Goal: Information Seeking & Learning: Learn about a topic

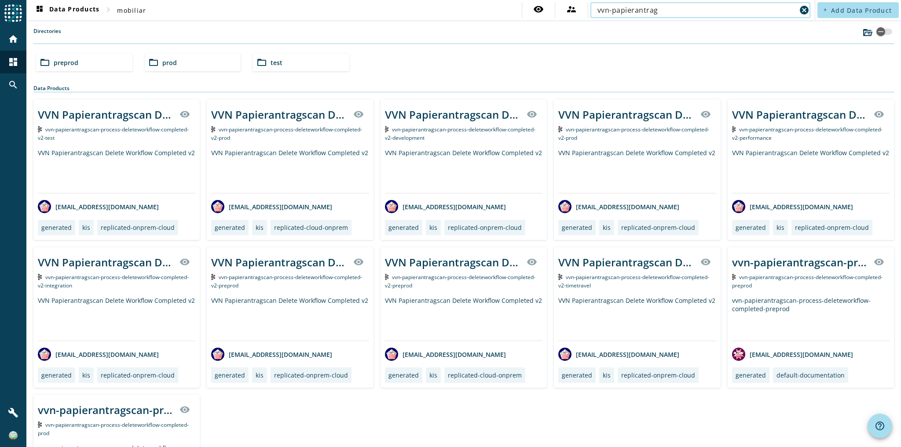
click at [665, 16] on div "vvn-papierantrag" at bounding box center [696, 10] width 199 height 16
click at [665, 11] on input "vvn-papierantrag" at bounding box center [696, 10] width 199 height 11
paste input "mcm-masseneingang-process-dokumenteneingang-protekta-flex"
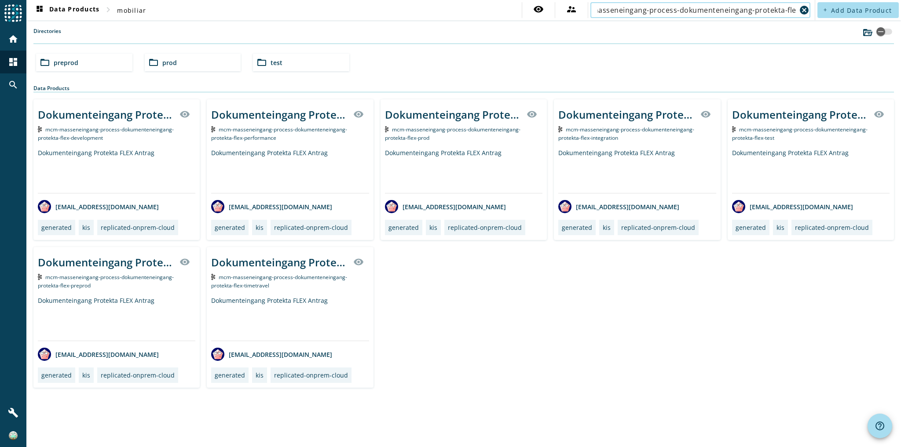
type input "mcm-masseneingang-process-dokumenteneingang-protekta-flex"
click at [419, 172] on div "Dokumenteingang Protekta FLEX Antrag" at bounding box center [463, 171] width 157 height 44
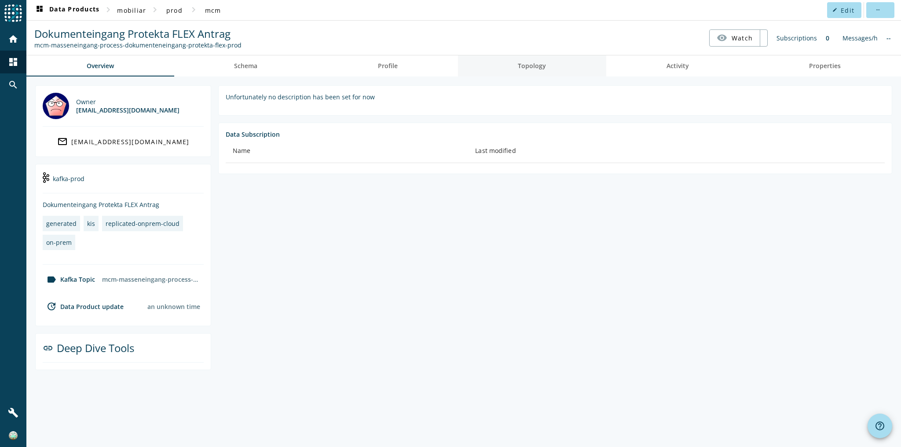
click at [578, 61] on link "Topology" at bounding box center [532, 65] width 149 height 21
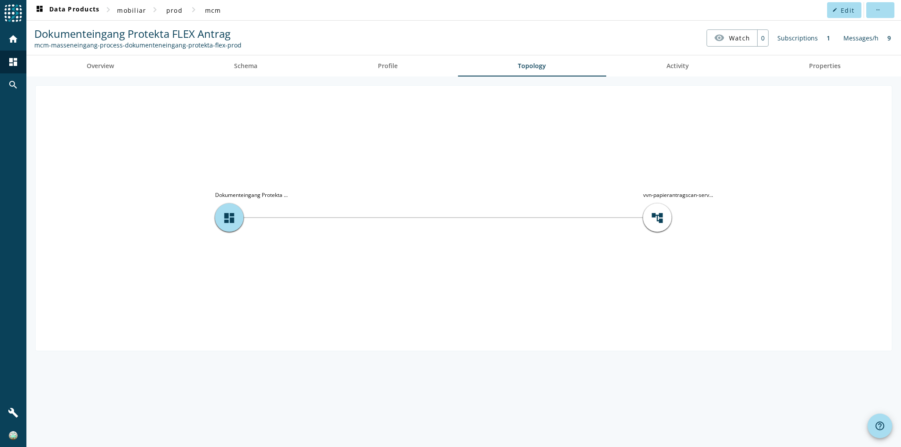
click at [240, 100] on icon "account_tree vvn-papierantragscan-serv... dashboard Dokumenteingang Protekta ..." at bounding box center [464, 218] width 856 height 264
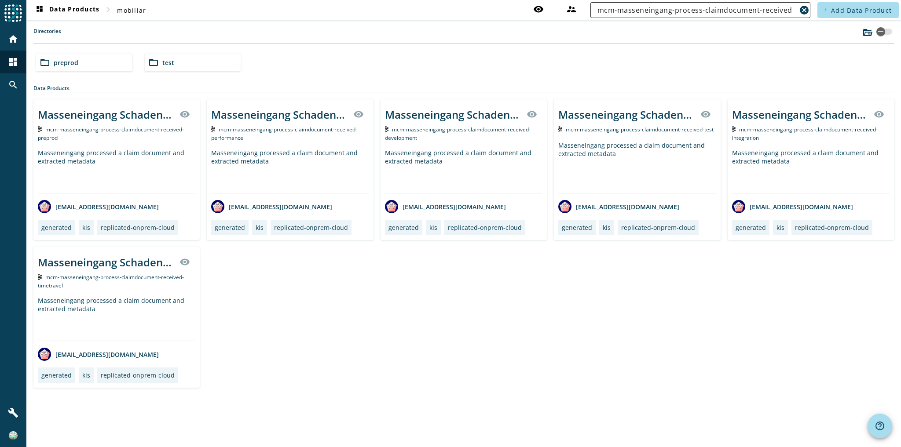
click at [684, 10] on input "mcm-masseneingang-process-claimdocument-received" at bounding box center [696, 10] width 199 height 11
paste input "oms-orchestrierung-command-korrespondenz-einlieferung-v4-"
type input "oms-orchestrierung-command-korrespondenz-einlieferung-v4-"
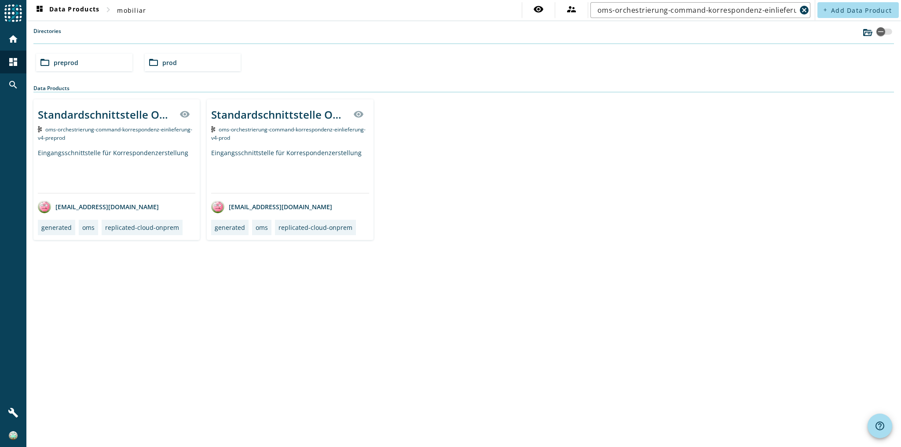
click at [244, 141] on div "Standardschnittstelle Output Management visibility oms-orchestrierung-command-k…" at bounding box center [290, 169] width 166 height 141
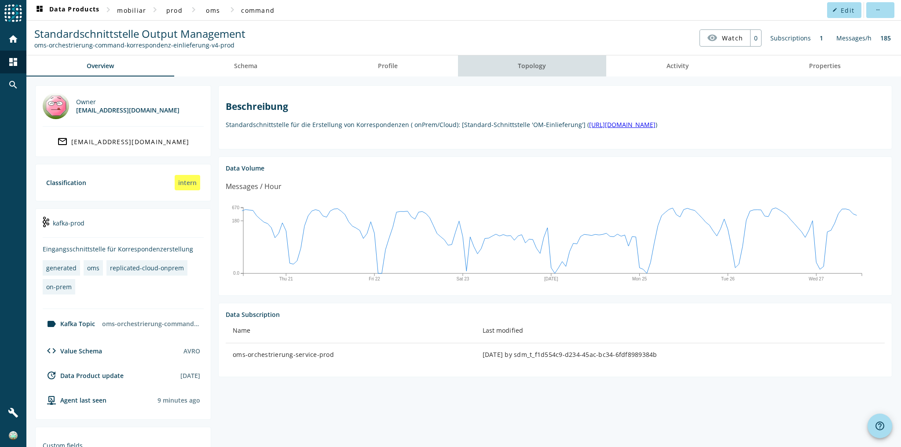
click at [545, 67] on link "Topology" at bounding box center [532, 65] width 149 height 21
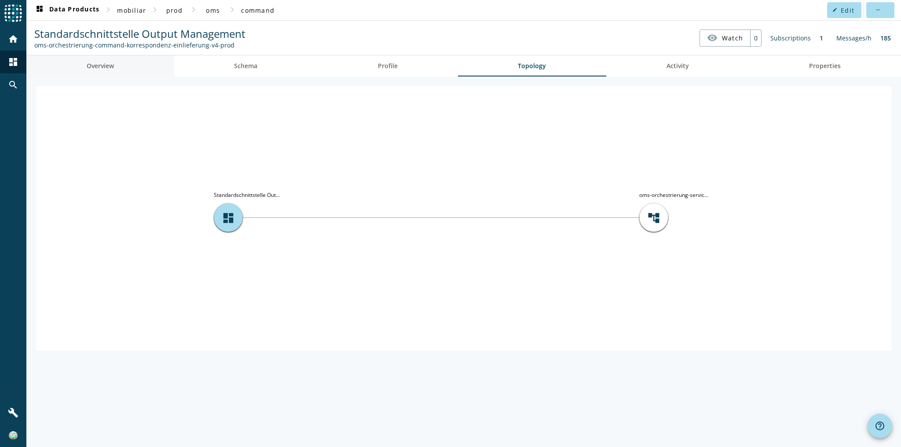
click at [103, 67] on span "Overview" at bounding box center [100, 66] width 27 height 6
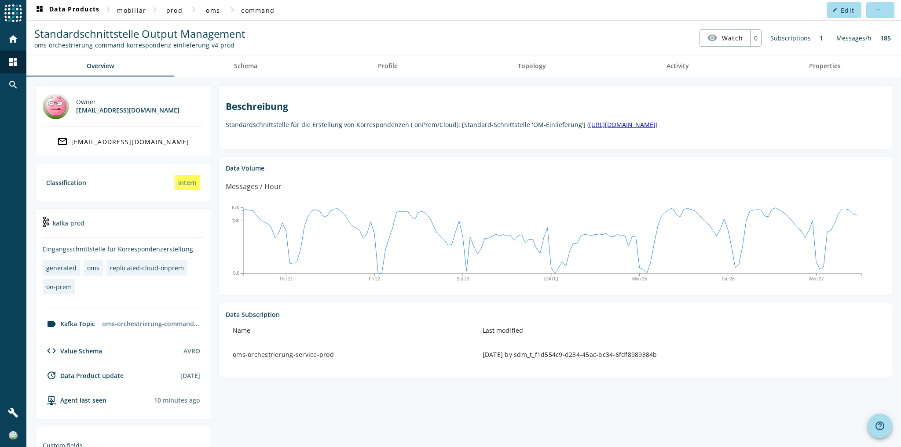
click at [315, 133] on div "Beschreibung Standardschnittstelle für die Erstellung von Korrespondenzen ( onP…" at bounding box center [555, 114] width 659 height 42
click at [468, 447] on section "Beschreibung Standardschnittstelle für die Erstellung von Korrespondenzen ( onP…" at bounding box center [551, 330] width 681 height 490
click at [281, 47] on nav "Standardschnittstelle Output Management oms-orchestrierung-command-korresponden…" at bounding box center [463, 37] width 867 height 27
click at [504, 61] on link "Topology" at bounding box center [532, 65] width 149 height 21
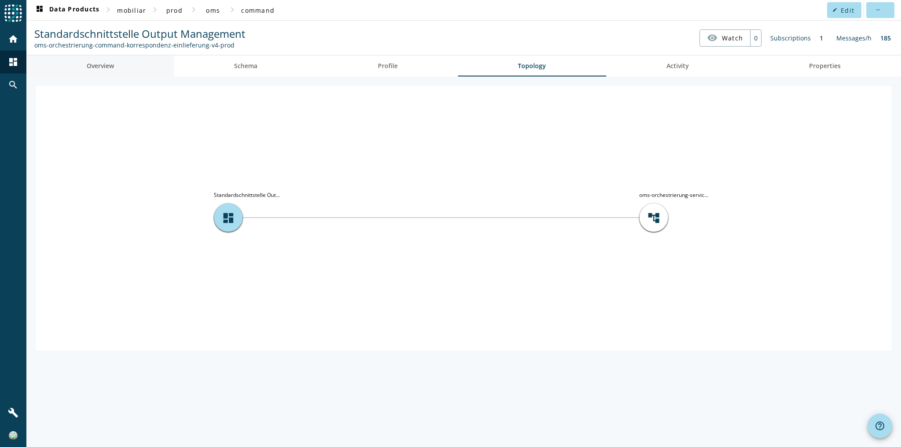
click at [119, 73] on link "Overview" at bounding box center [100, 65] width 148 height 21
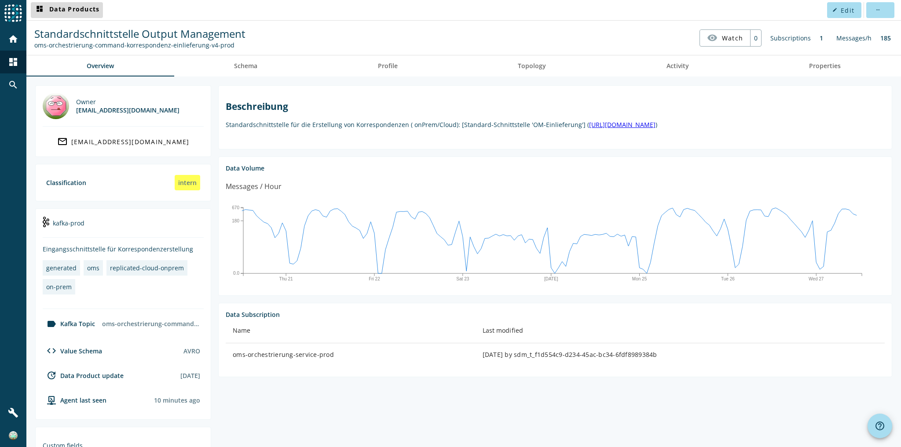
click at [78, 12] on span "dashboard Data Products" at bounding box center [66, 10] width 65 height 11
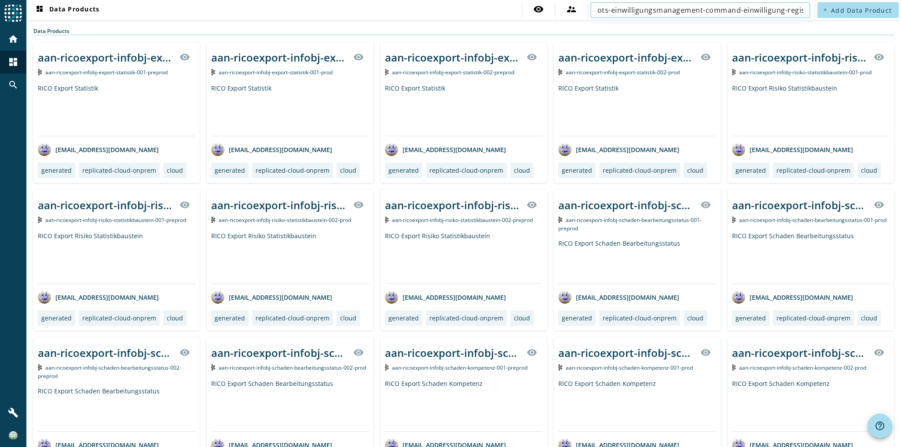
scroll to position [0, 32]
type input "ots-einwilligungsmanagement-command-einwilligung-registrieren-"
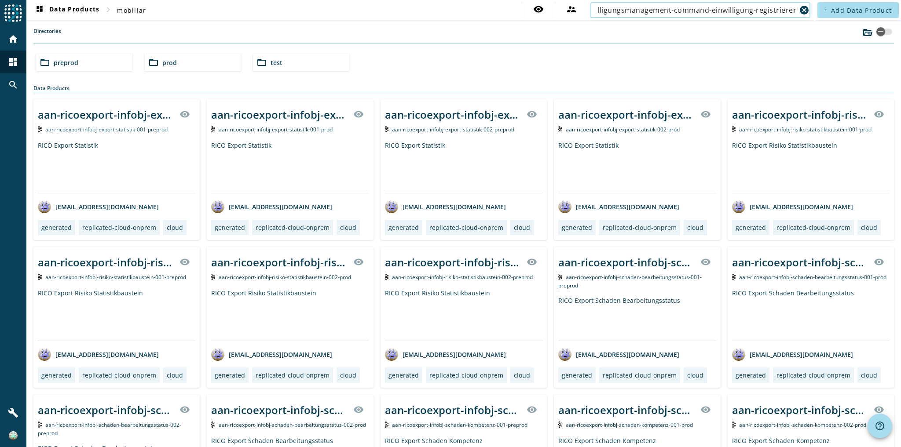
click at [654, 13] on input "ots-einwilligungsmanagement-command-einwilligung-registrieren-" at bounding box center [696, 10] width 199 height 11
drag, startPoint x: 632, startPoint y: 12, endPoint x: 556, endPoint y: 11, distance: 76.1
click at [556, 11] on div "visibility supervisor_account ots-einwilligungsmanagement-command-einwilligung-…" at bounding box center [667, 10] width 291 height 16
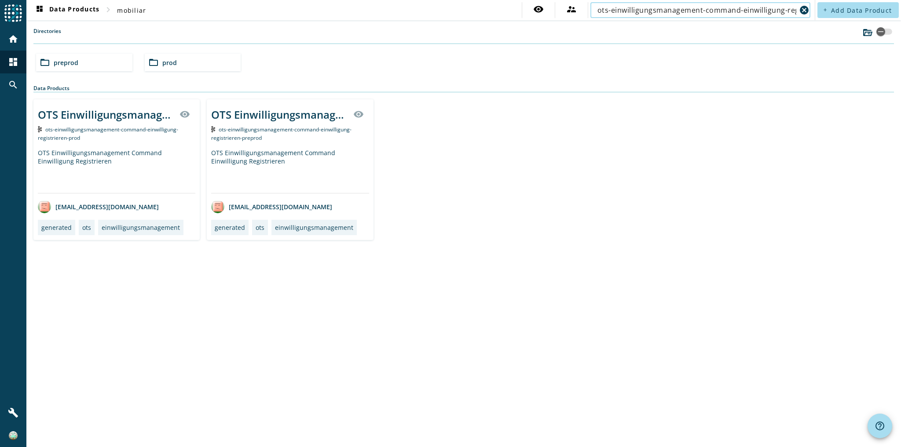
click at [181, 153] on div "OTS Einwilligungsmanagement Command Einwilligung Registrieren" at bounding box center [116, 171] width 157 height 44
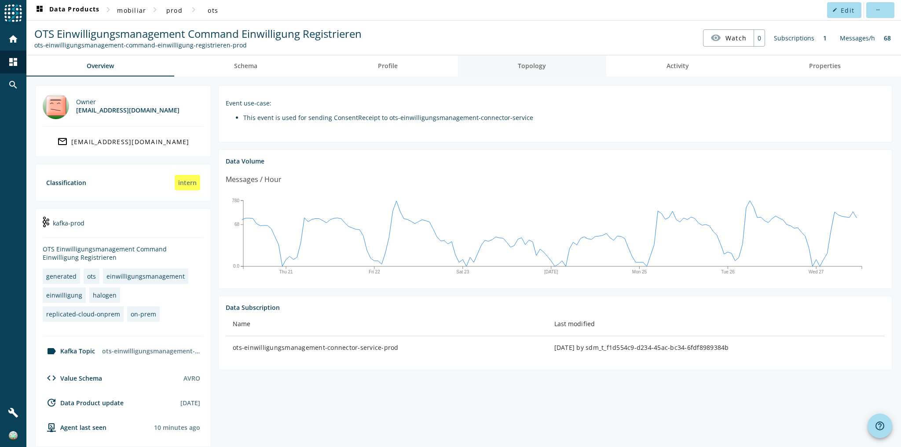
click at [577, 61] on link "Topology" at bounding box center [532, 65] width 149 height 21
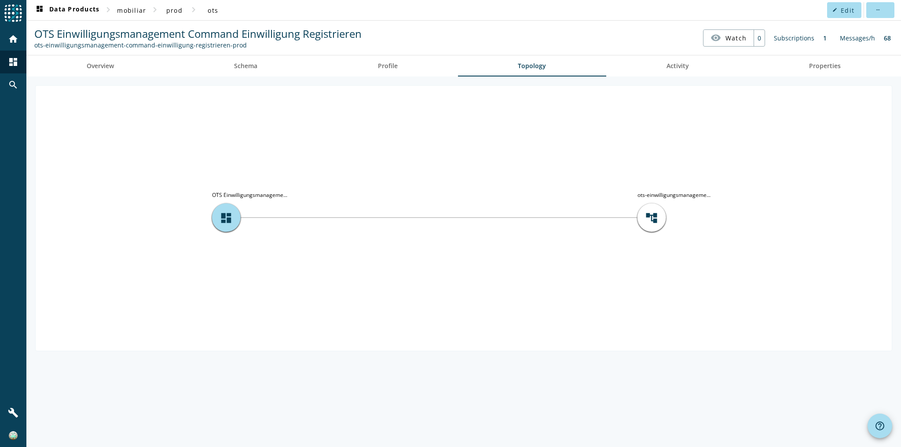
click at [676, 195] on tspan "ots-einwilligungsmanageme..." at bounding box center [673, 194] width 73 height 7
click at [677, 197] on tspan "ots-einwilligungsmanageme..." at bounding box center [673, 194] width 73 height 7
click at [425, 33] on nav "OTS Einwilligungsmanagement Command Einwilligung Registrieren ots-einwilligungs…" at bounding box center [463, 37] width 867 height 27
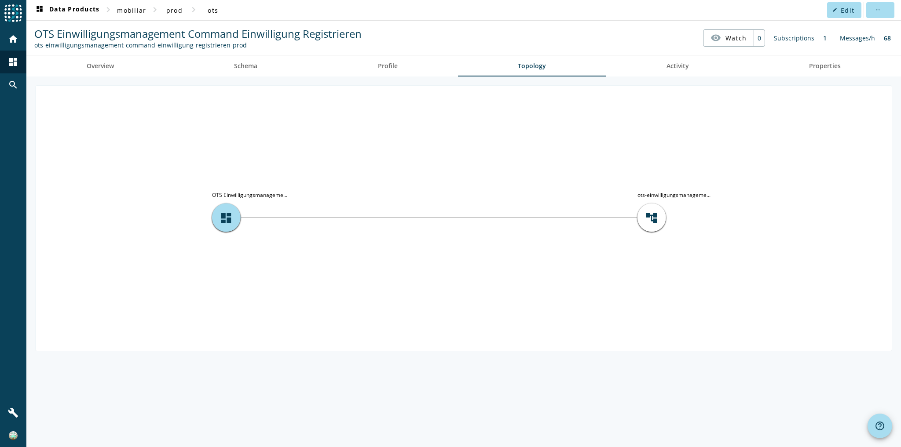
click at [422, 35] on nav "OTS Einwilligungsmanagement Command Einwilligung Registrieren ots-einwilligungs…" at bounding box center [463, 37] width 867 height 27
click at [423, 32] on nav "OTS Einwilligungsmanagement Command Einwilligung Registrieren ots-einwilligungs…" at bounding box center [463, 37] width 867 height 27
click at [673, 193] on tspan "ots-einwilligungsmanageme..." at bounding box center [673, 194] width 73 height 7
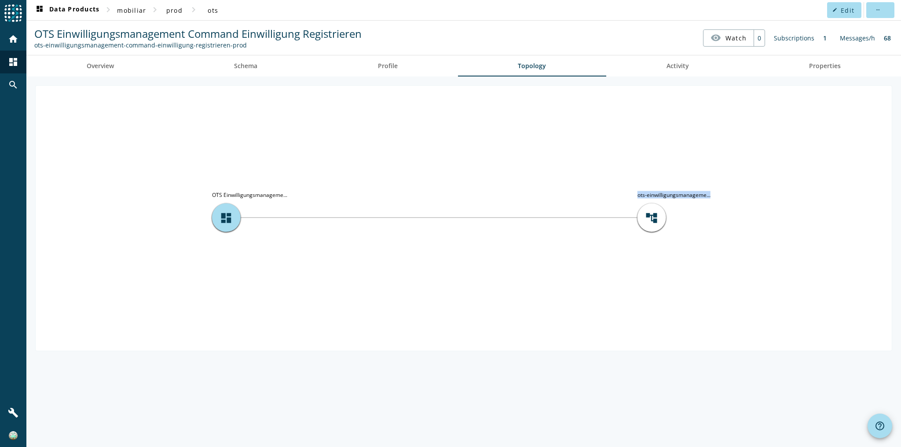
click at [673, 193] on tspan "ots-einwilligungsmanageme..." at bounding box center [673, 194] width 73 height 7
click at [80, 62] on link "Overview" at bounding box center [100, 65] width 148 height 21
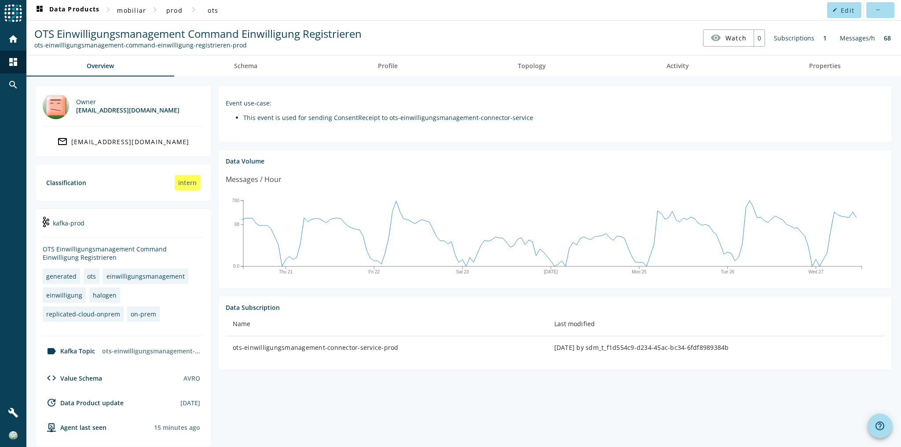
click at [214, 46] on div "ots-einwilligungsmanagement-command-einwilligung-registrieren-prod" at bounding box center [197, 45] width 327 height 8
copy nav "ots-einwilligungsmanagement-command-einwilligung-registrieren-prod visibility W…"
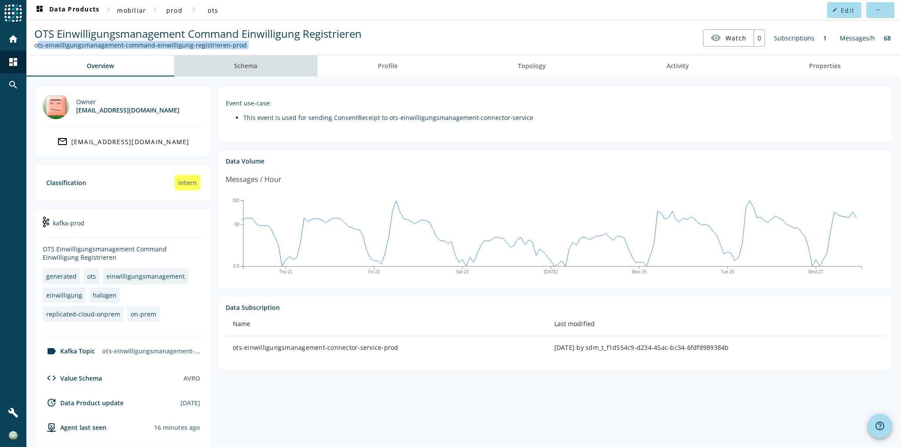
click at [303, 70] on link "Schema" at bounding box center [246, 65] width 144 height 21
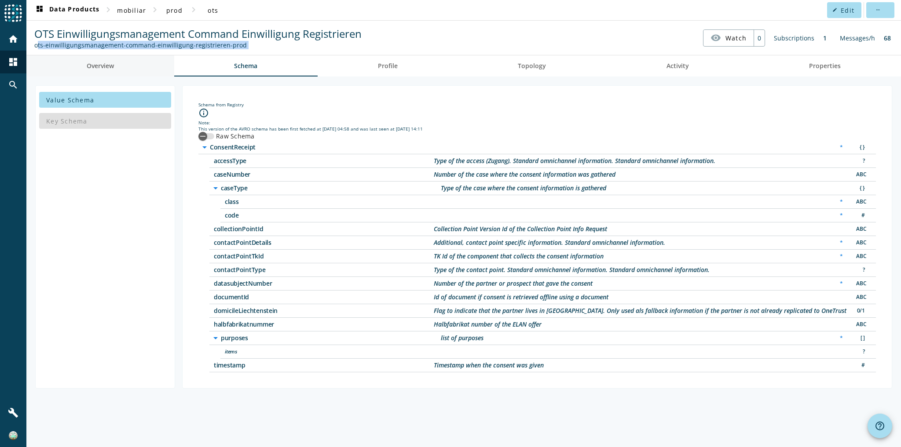
click at [106, 66] on span "Overview" at bounding box center [100, 66] width 27 height 6
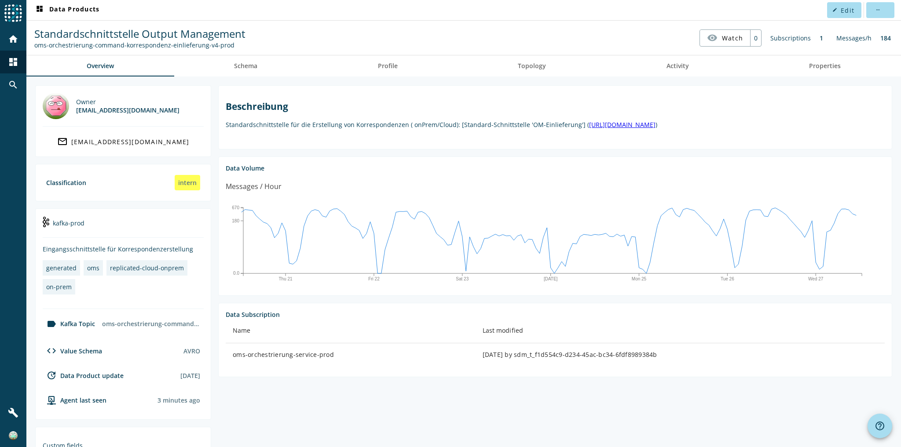
click at [314, 38] on nav "Standardschnittstelle Output Management oms-orchestrierung-command-korresponden…" at bounding box center [463, 37] width 867 height 27
click at [186, 48] on div "oms-orchestrierung-command-korrespondenz-einlieferung-v4-prod" at bounding box center [139, 45] width 211 height 8
click at [520, 70] on span "Topology" at bounding box center [532, 65] width 28 height 21
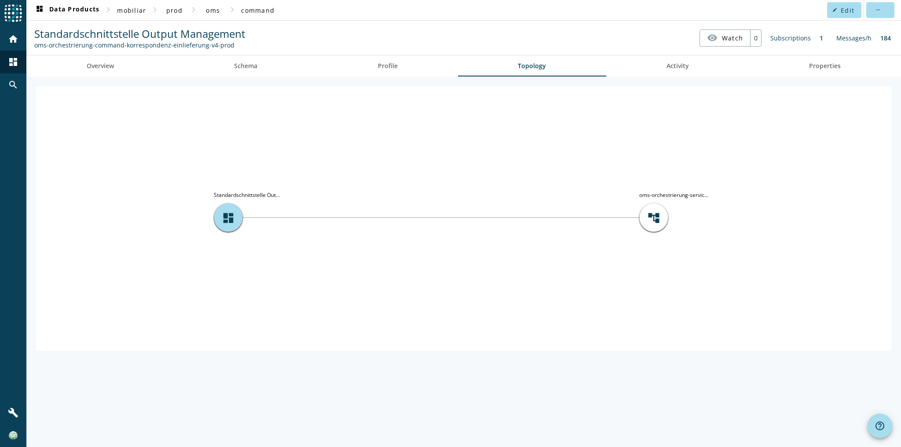
click at [446, 308] on icon "account_tree oms-orchestrierung-servic... dashboard Standardschnittstelle Out..." at bounding box center [464, 218] width 856 height 264
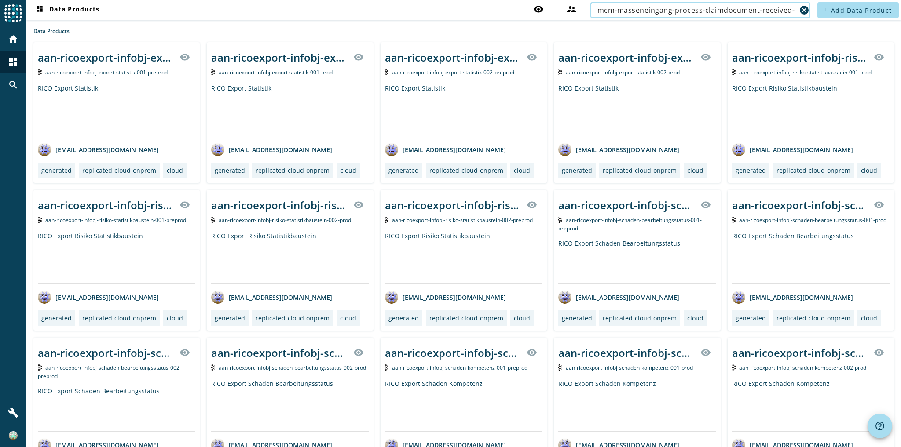
type input "mcm-masseneingang-process-claimdocument-received-"
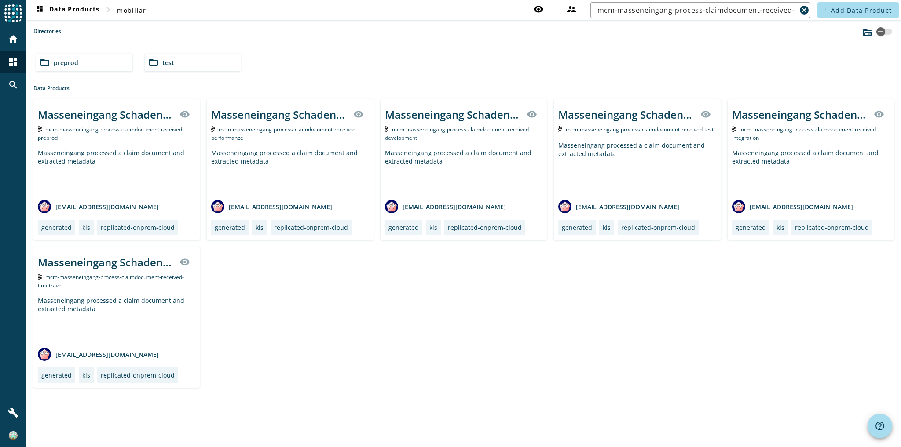
click at [110, 158] on div "Masseneingang processed a claim document and extracted metadata" at bounding box center [116, 171] width 157 height 44
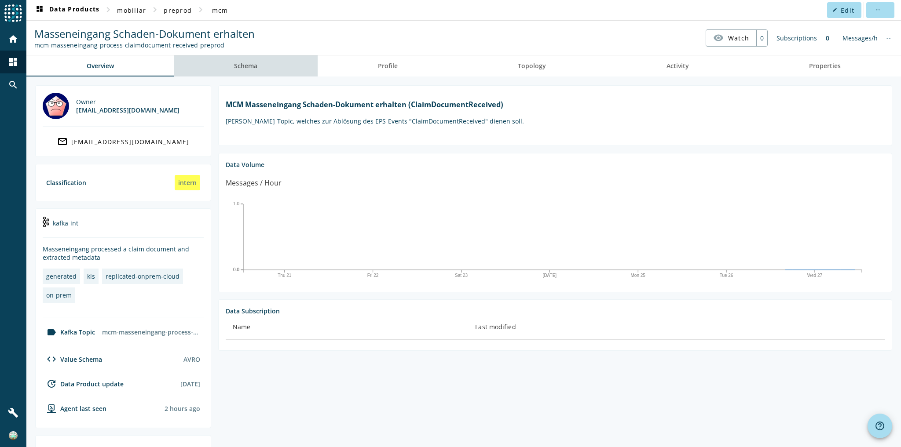
click at [302, 67] on link "Schema" at bounding box center [246, 65] width 144 height 21
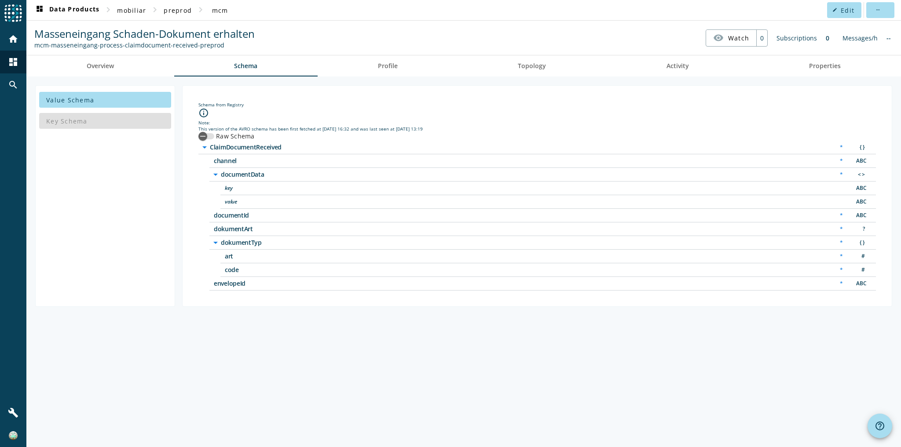
click at [113, 119] on div "Key Schema" at bounding box center [105, 120] width 132 height 21
click at [108, 105] on span at bounding box center [105, 99] width 132 height 21
click at [116, 158] on div "Value Schema Key Schema" at bounding box center [105, 196] width 140 height 222
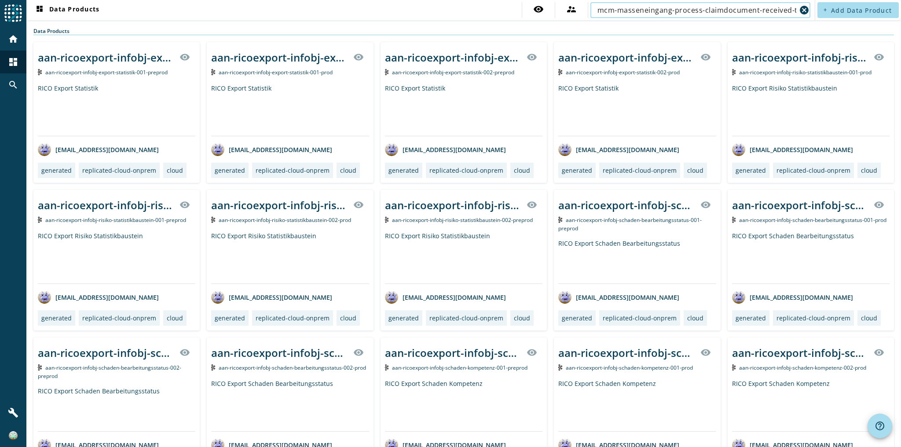
scroll to position [0, 8]
type input "mcm-masseneingang-process-claimdocument-received-test"
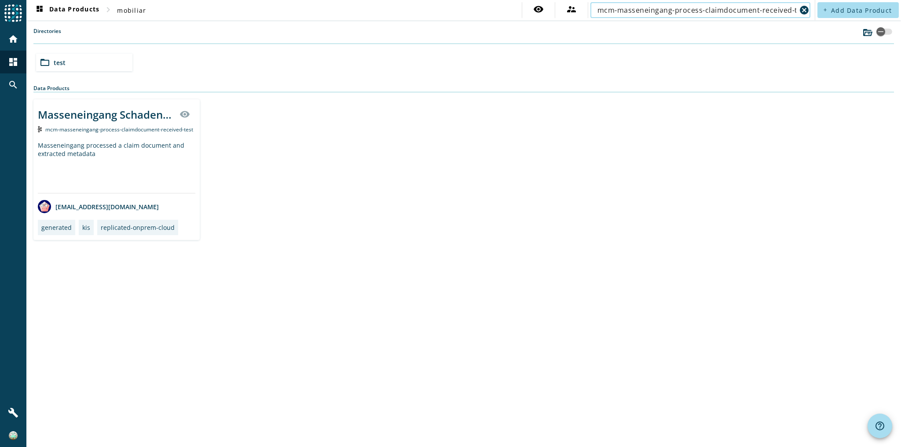
click at [159, 134] on div "Masseneingang Schaden-Dokument erhalten visibility mcm-masseneingang-process-cl…" at bounding box center [116, 169] width 166 height 141
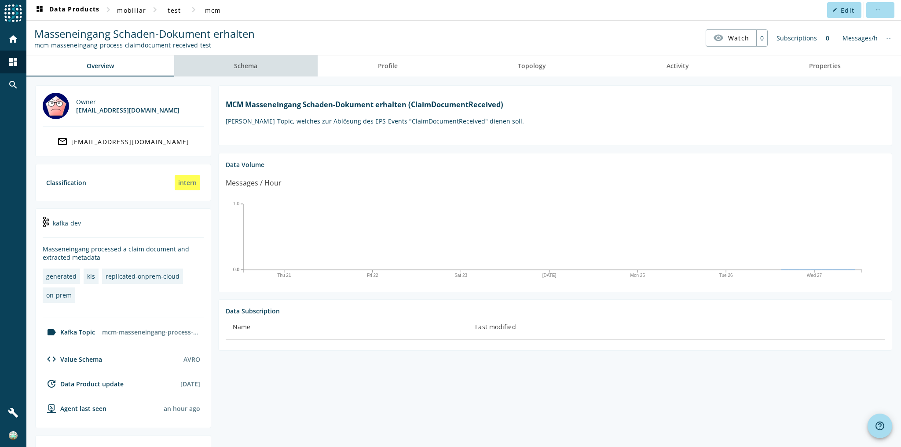
click at [271, 64] on link "Schema" at bounding box center [246, 65] width 144 height 21
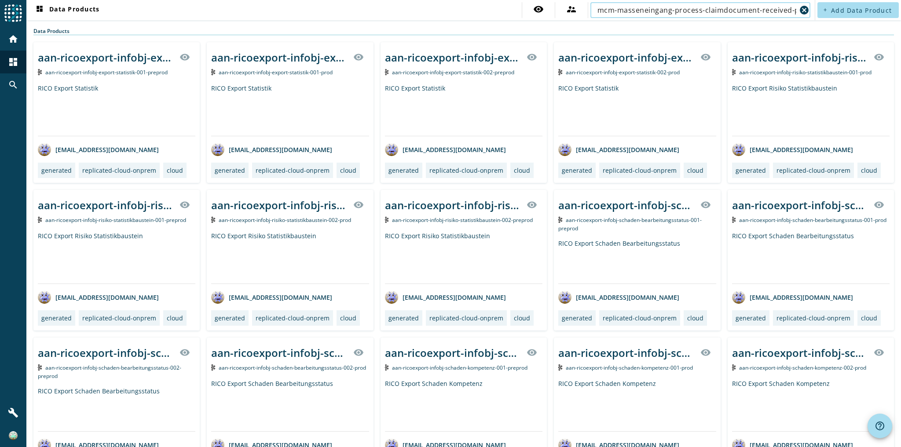
scroll to position [0, 23]
type input "mcm-masseneingang-process-claimdocument-received-preprod"
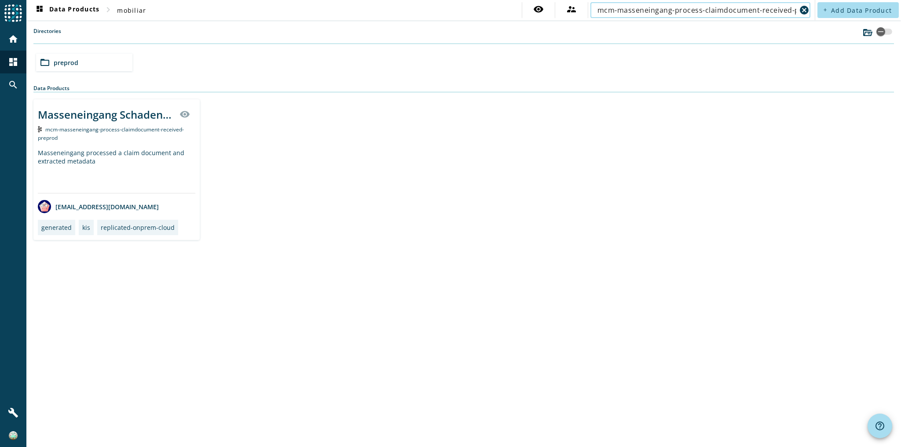
click at [468, 53] on div "folder_open preprod" at bounding box center [464, 62] width 862 height 25
